Goal: Information Seeking & Learning: Learn about a topic

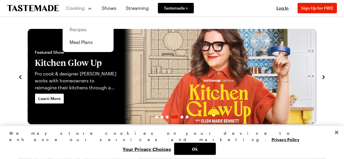
click at [74, 28] on link "Recipes" at bounding box center [88, 29] width 44 height 13
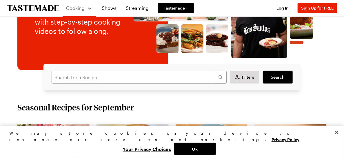
scroll to position [87, 0]
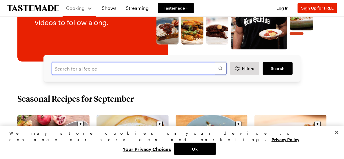
click at [105, 69] on input "text" at bounding box center [139, 68] width 175 height 13
type input "cornbread stuffing"
click at [272, 66] on span "Search" at bounding box center [278, 69] width 14 height 6
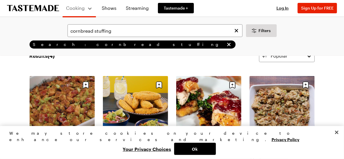
scroll to position [58, 0]
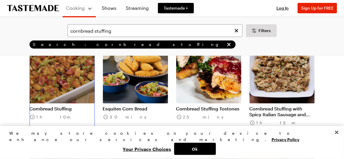
click at [57, 106] on link "Cornbread Stuffing" at bounding box center [62, 109] width 65 height 6
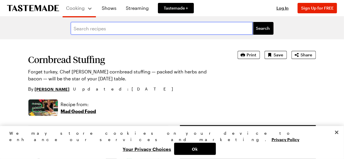
click at [105, 27] on input "text" at bounding box center [162, 28] width 182 height 13
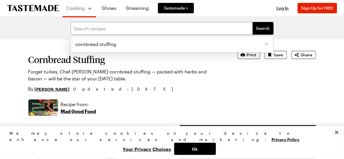
click at [112, 42] on span "cornbread stuffing" at bounding box center [96, 44] width 41 height 7
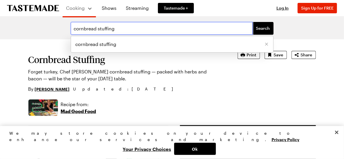
drag, startPoint x: 117, startPoint y: 29, endPoint x: 99, endPoint y: 30, distance: 17.7
click at [98, 29] on input "cornbread stuffing" at bounding box center [162, 28] width 182 height 13
type input "cornbread dressing on the grill"
click at [253, 22] on button "Search" at bounding box center [263, 28] width 21 height 13
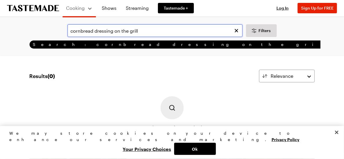
click at [147, 31] on input "cornbread dressing on the grill" at bounding box center [155, 30] width 175 height 13
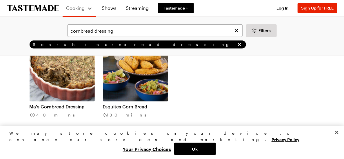
scroll to position [29, 0]
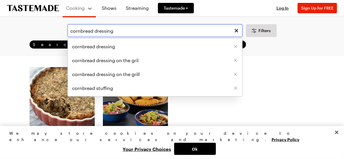
click at [142, 28] on input "cornbread dressing" at bounding box center [155, 30] width 175 height 13
drag, startPoint x: 130, startPoint y: 31, endPoint x: 127, endPoint y: 30, distance: 3.1
click at [129, 31] on input "cornbread dressing" at bounding box center [155, 30] width 175 height 13
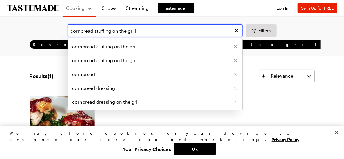
drag, startPoint x: 150, startPoint y: 31, endPoint x: 146, endPoint y: 31, distance: 4.1
click at [149, 31] on input "cornbread stuffing on the grill" at bounding box center [155, 30] width 175 height 13
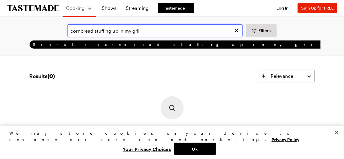
click at [151, 34] on input "cornbread stuffing up in my grill" at bounding box center [155, 30] width 175 height 13
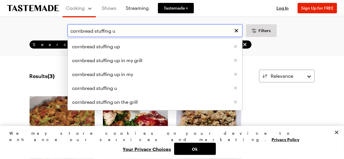
type input "cornbread stuffing u"
click at [107, 10] on link "Shows" at bounding box center [109, 8] width 22 height 16
